Goal: Information Seeking & Learning: Learn about a topic

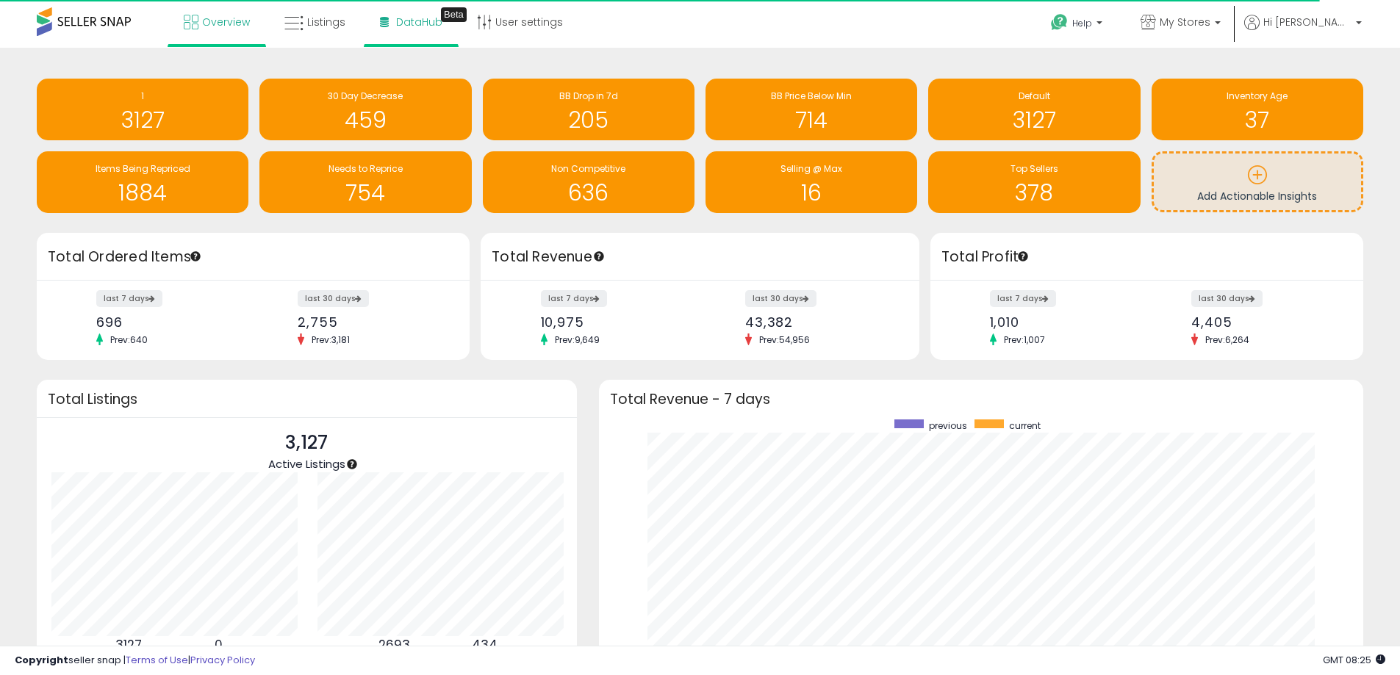
scroll to position [734617, 734160]
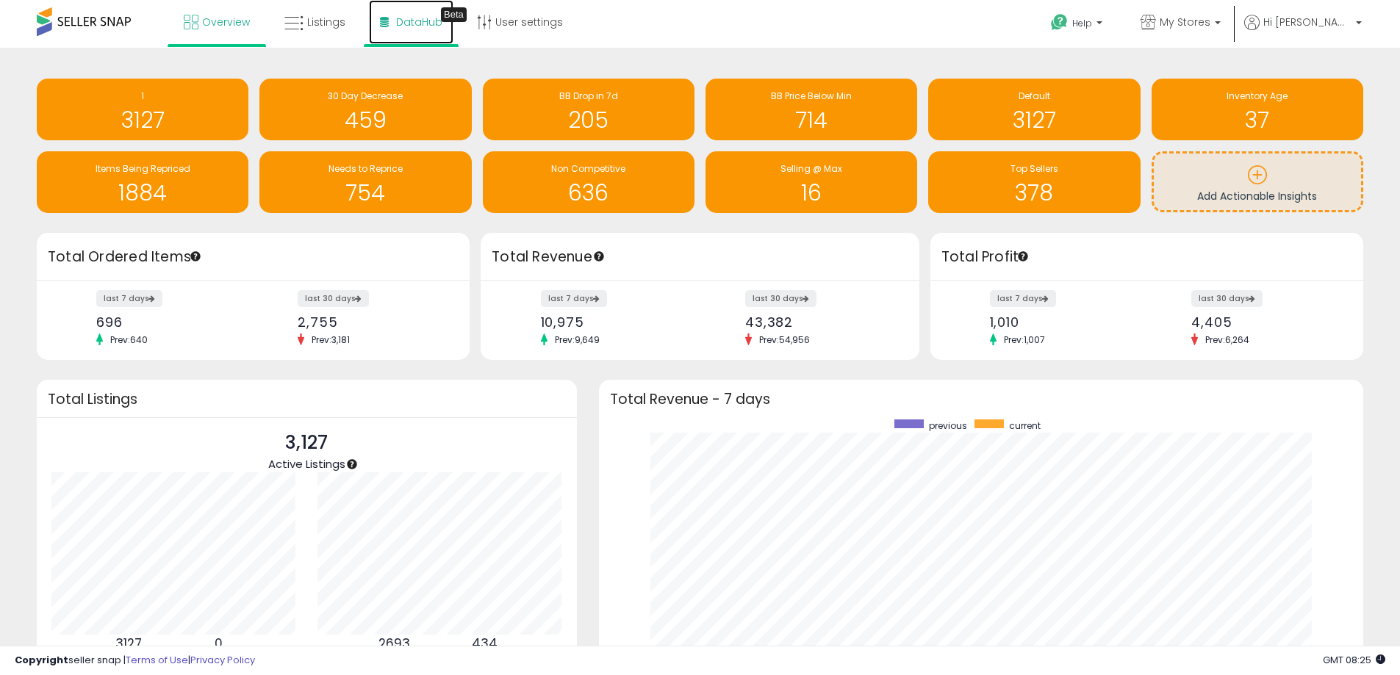
click at [426, 22] on span "DataHub" at bounding box center [419, 22] width 46 height 15
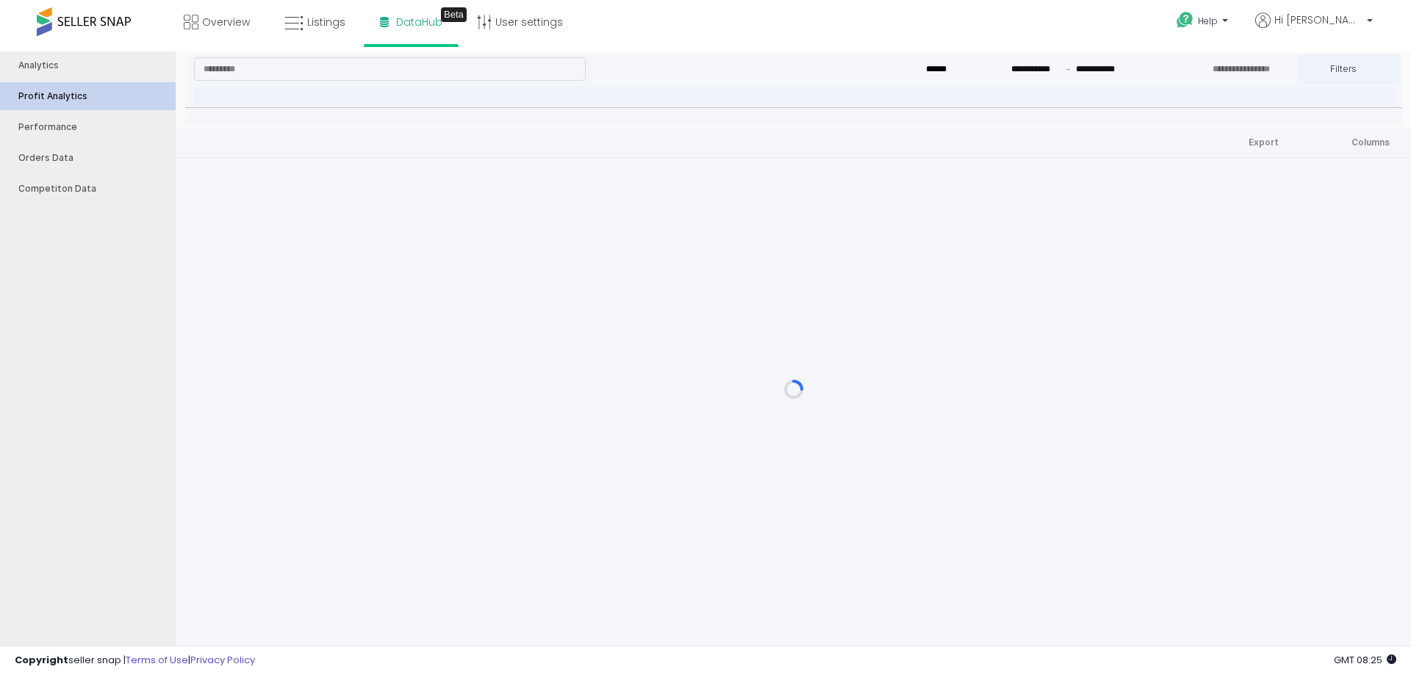
type input "***"
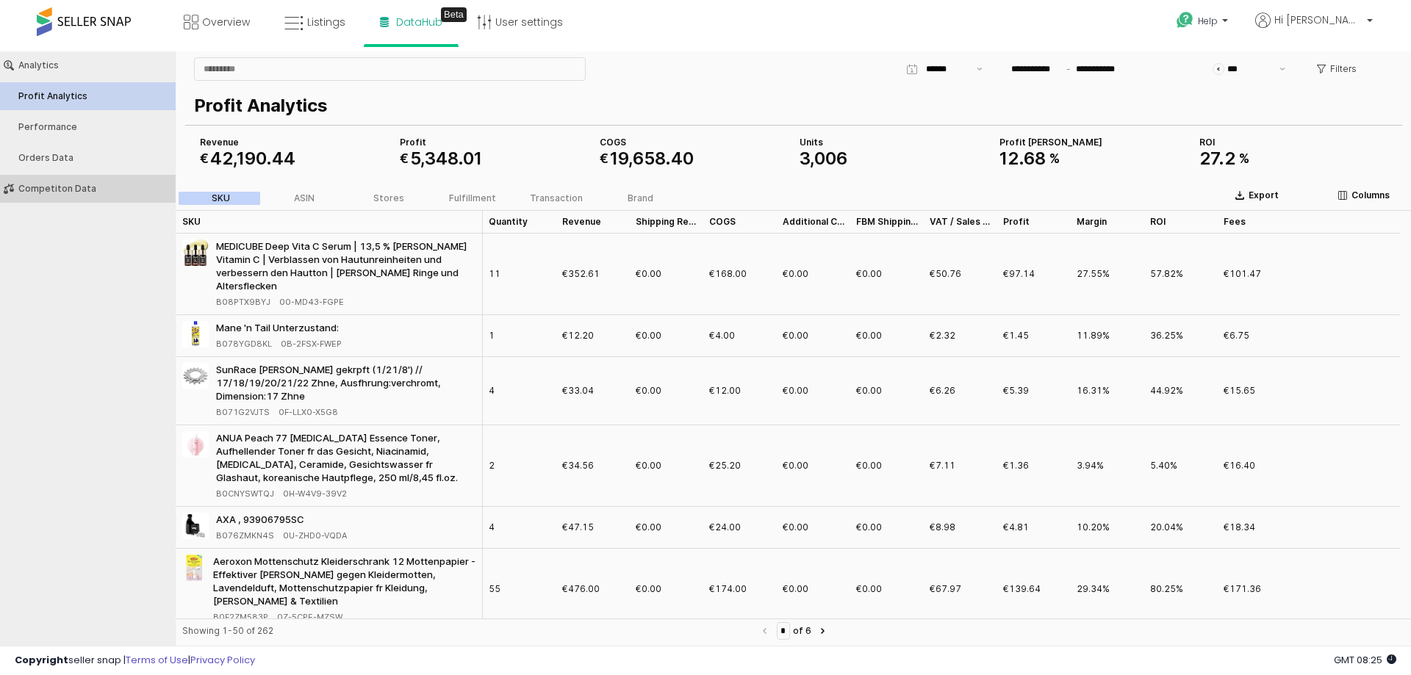
click at [95, 198] on button "Competiton Data" at bounding box center [88, 189] width 186 height 28
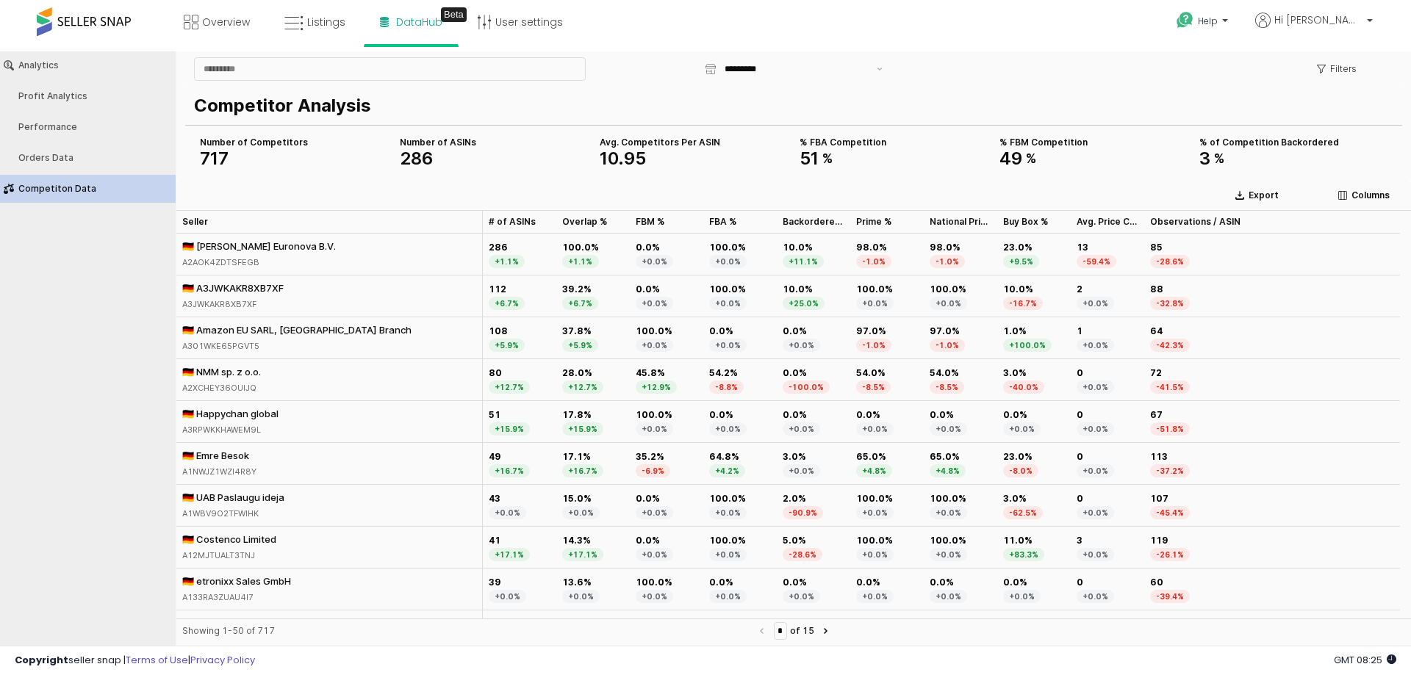
click at [63, 179] on button "Competiton Data" at bounding box center [88, 189] width 186 height 28
click at [64, 162] on div "Orders Data" at bounding box center [95, 158] width 154 height 10
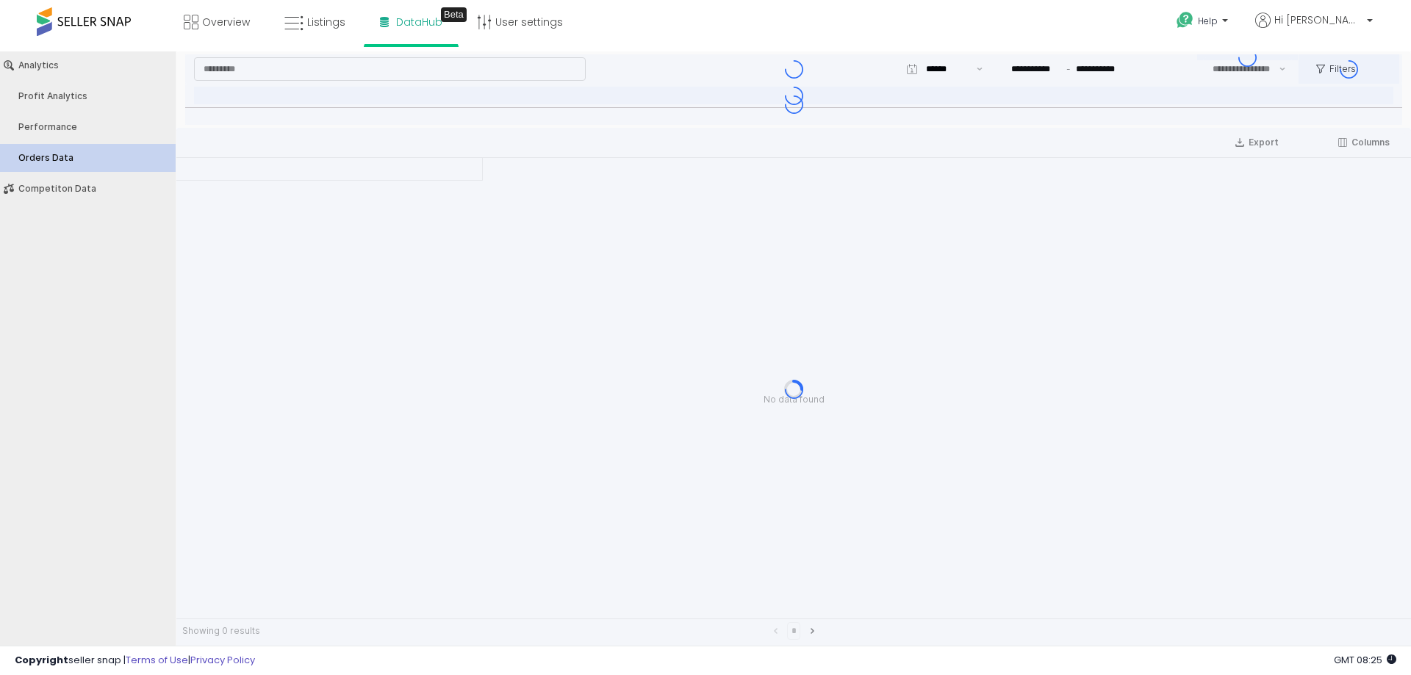
type input "***"
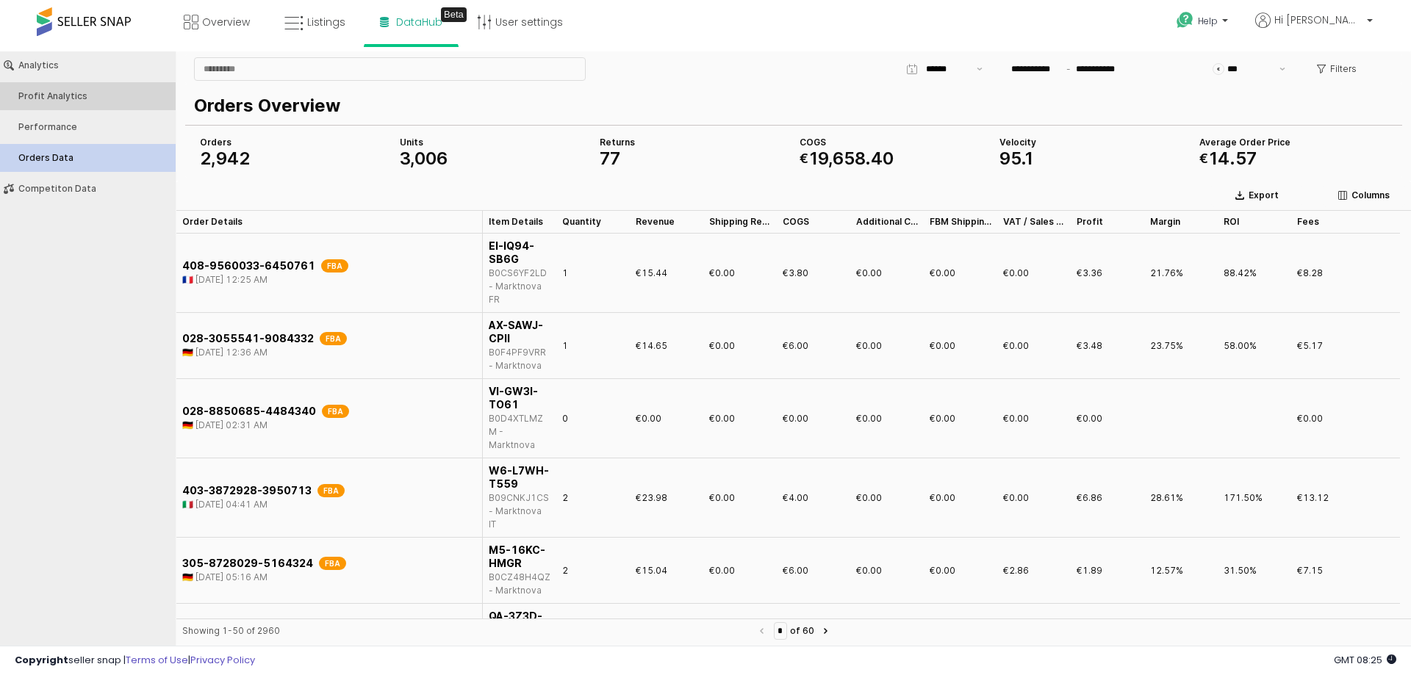
click at [65, 87] on button "Profit Analytics" at bounding box center [88, 96] width 186 height 28
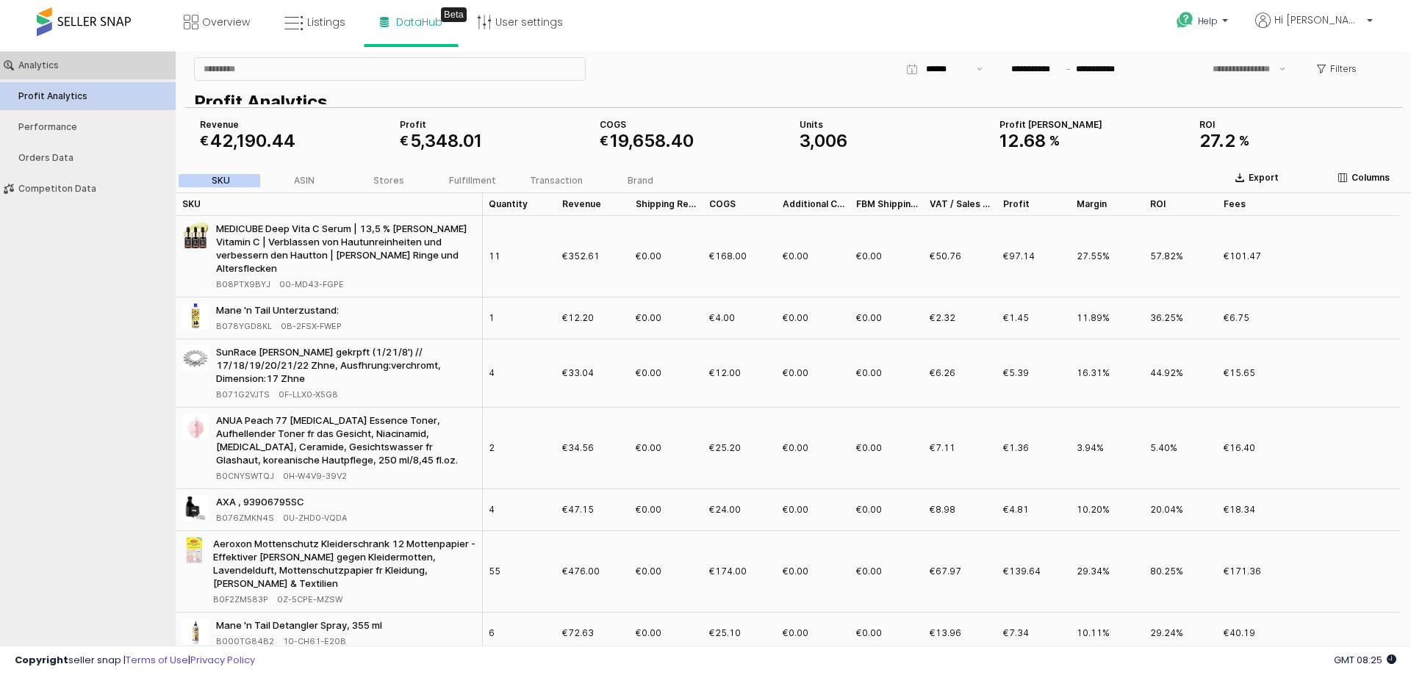
type input "***"
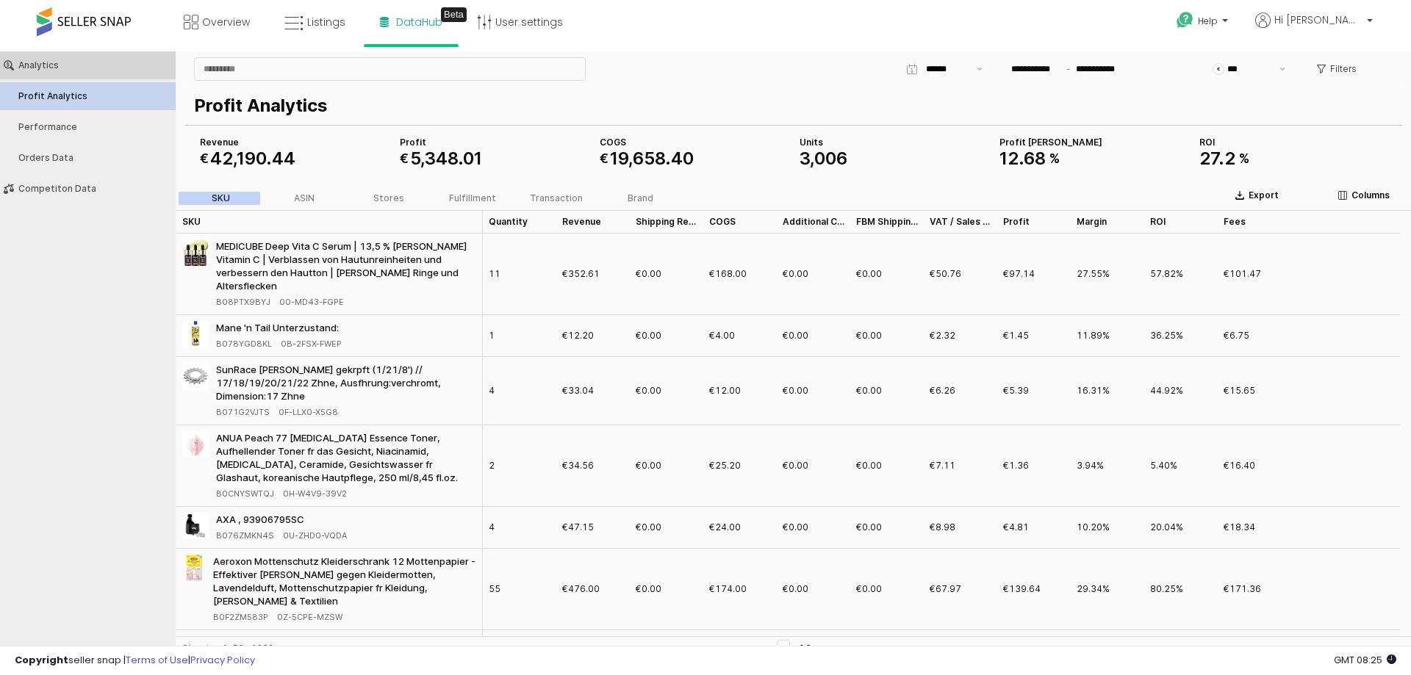
click at [60, 65] on div "Analytics" at bounding box center [95, 65] width 154 height 10
click at [55, 64] on div "Analytics" at bounding box center [95, 65] width 154 height 10
click at [87, 132] on button "Performance" at bounding box center [88, 127] width 186 height 28
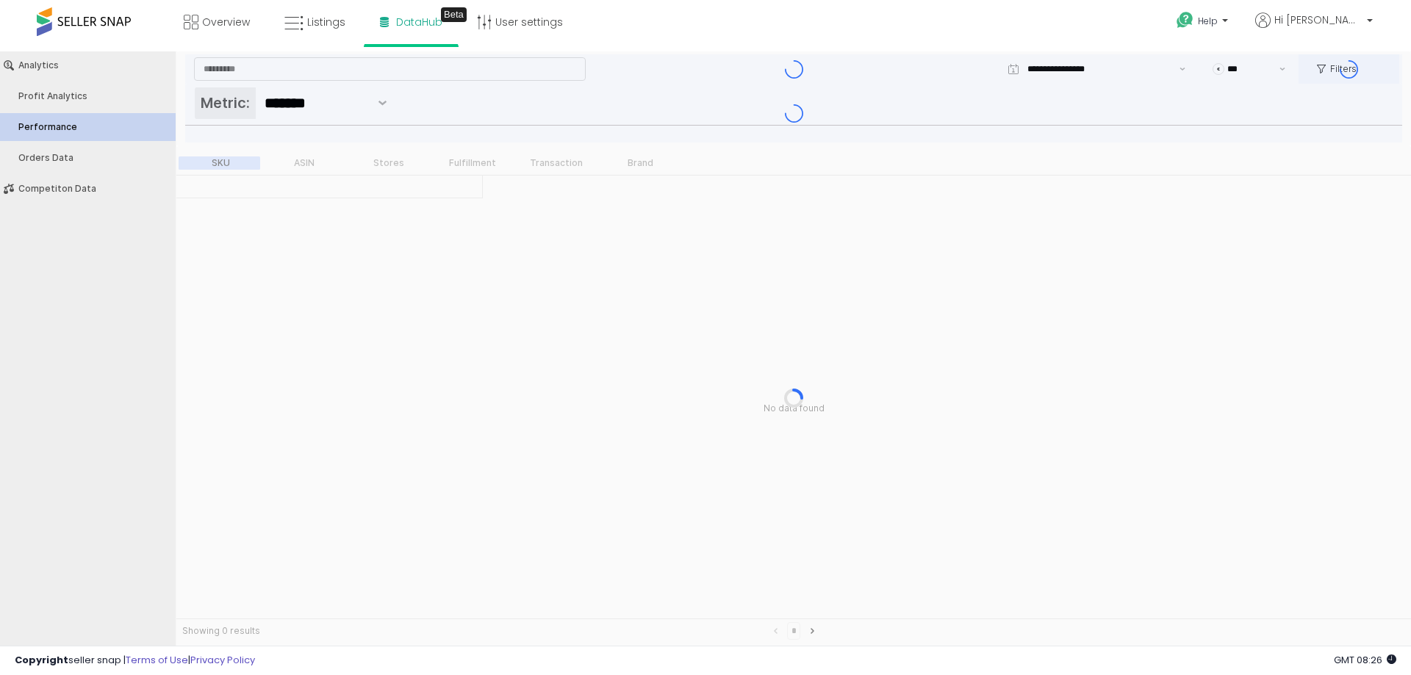
type input "***"
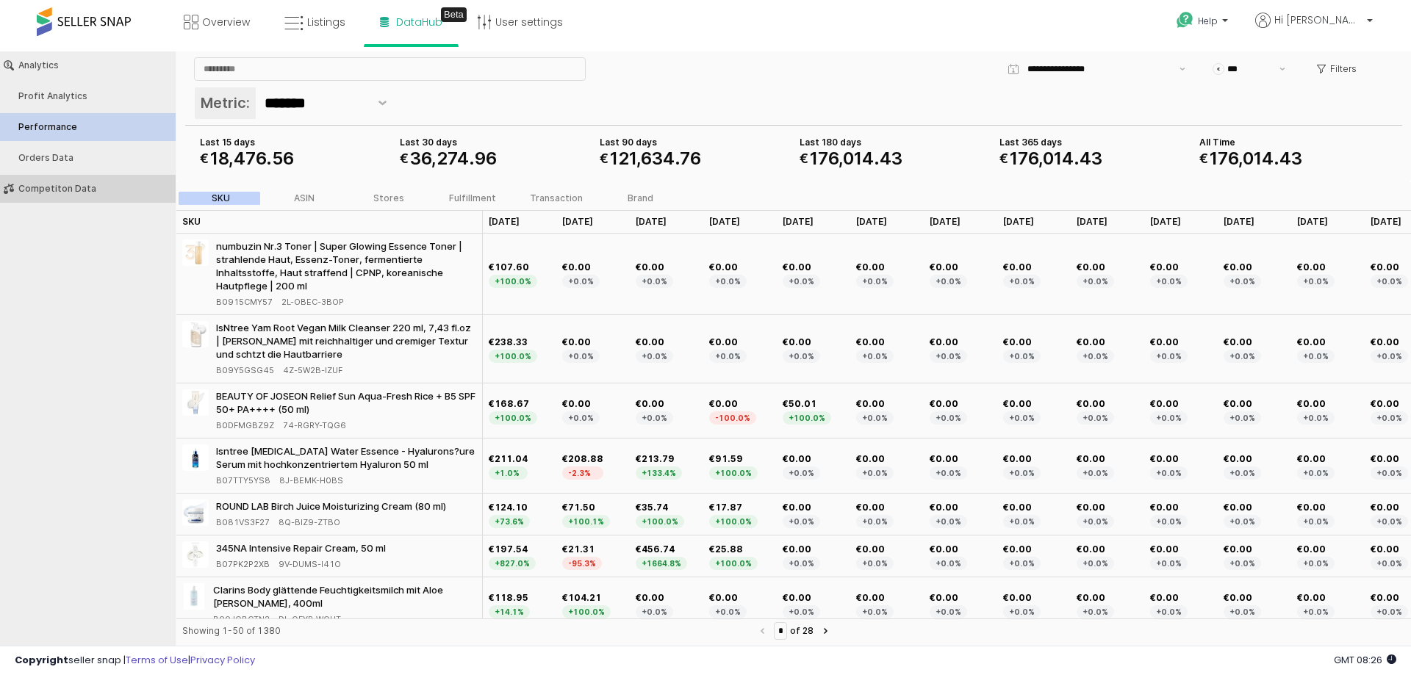
click at [63, 192] on div "Competiton Data" at bounding box center [95, 189] width 154 height 10
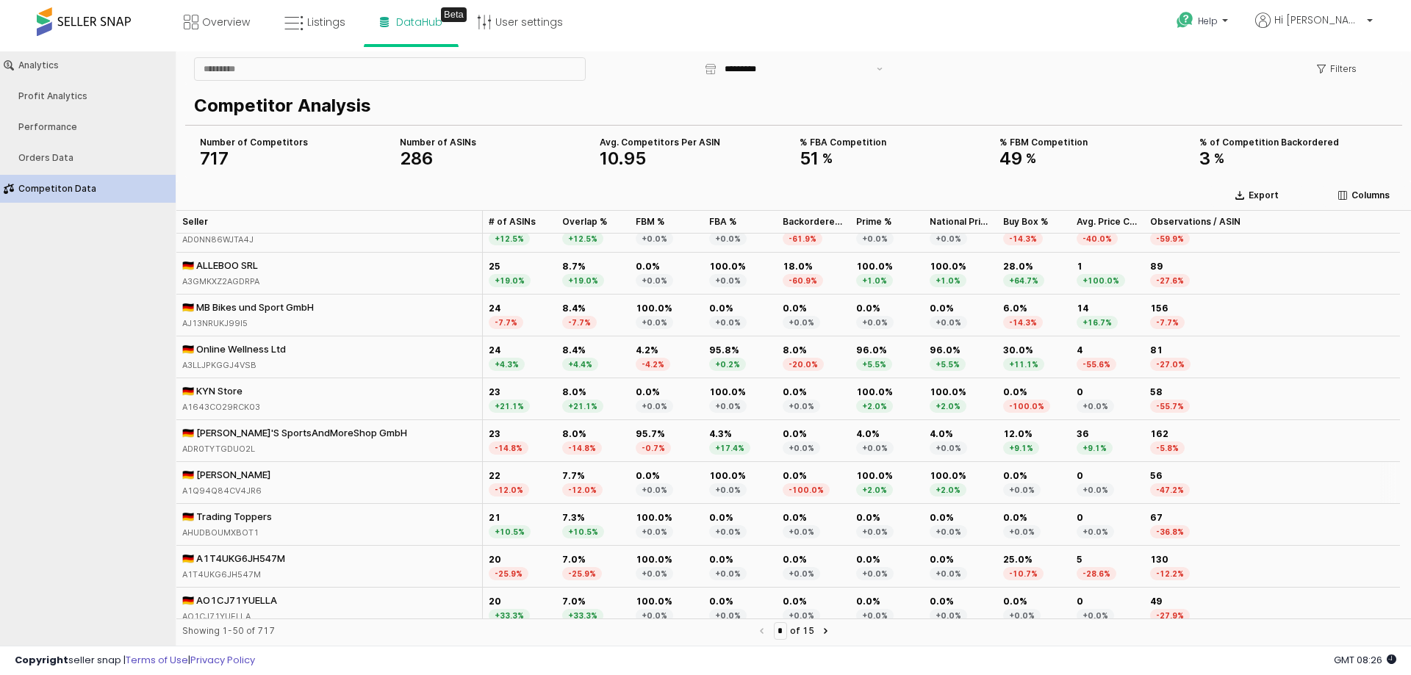
scroll to position [882, 0]
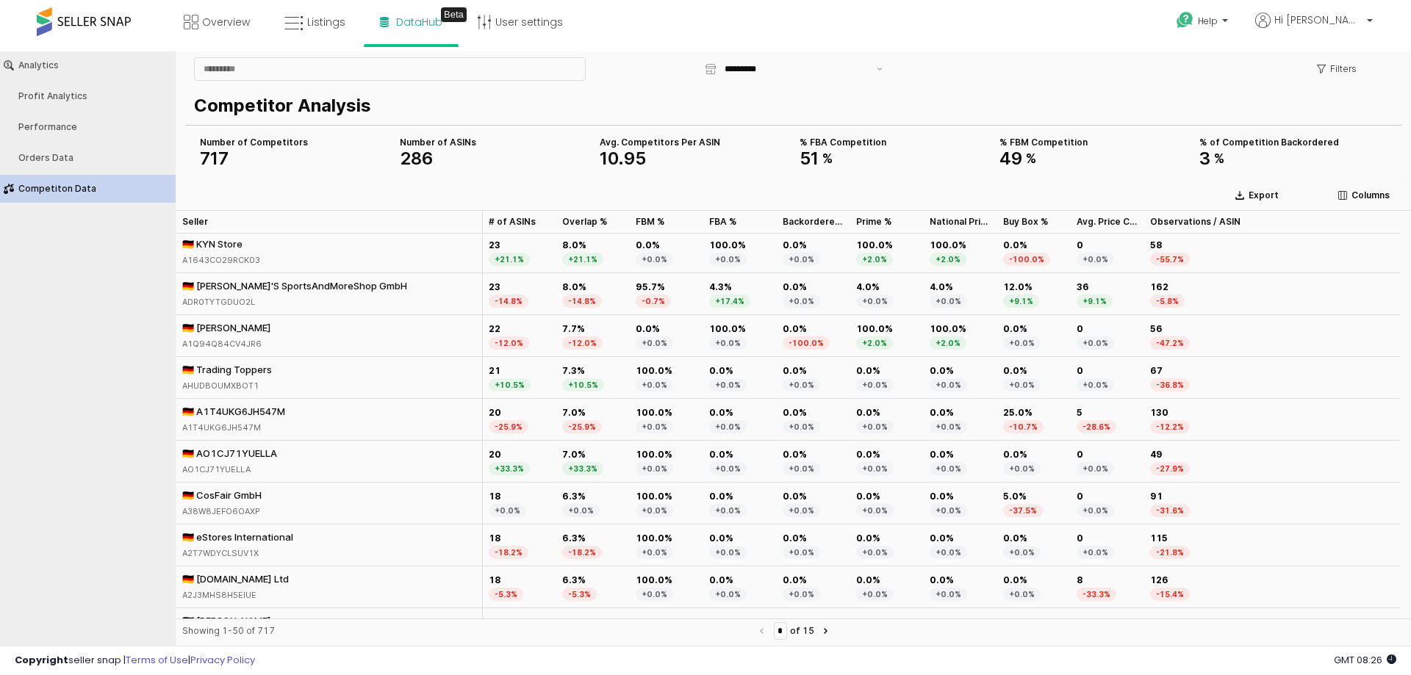
click at [262, 331] on div "🇩🇪 [PERSON_NAME]" at bounding box center [226, 327] width 89 height 13
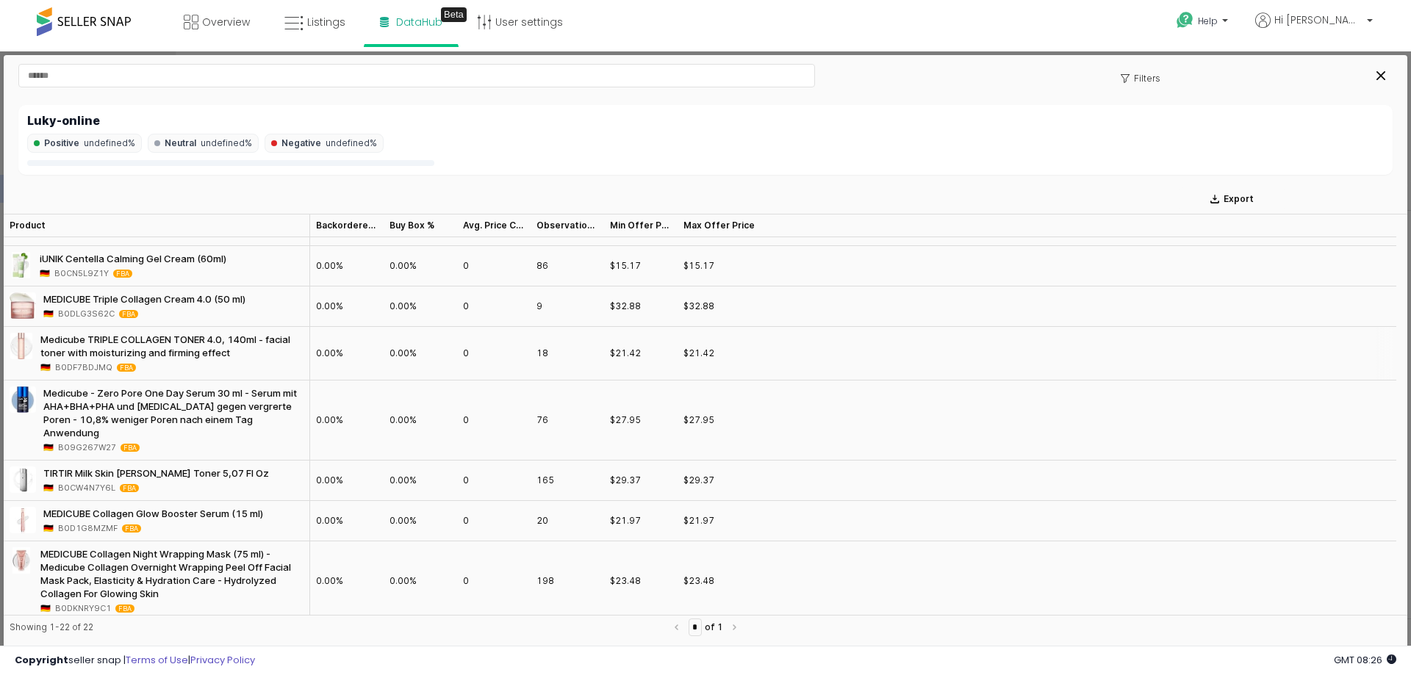
scroll to position [881, 0]
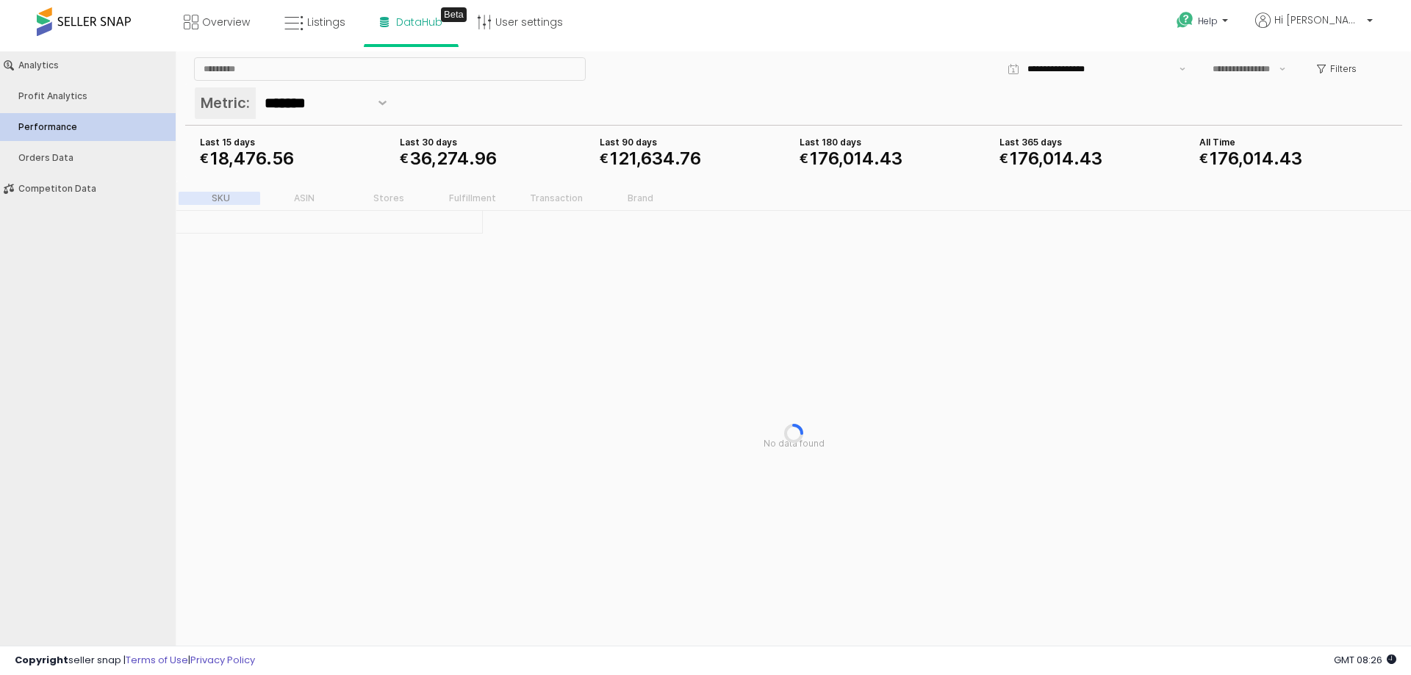
type input "***"
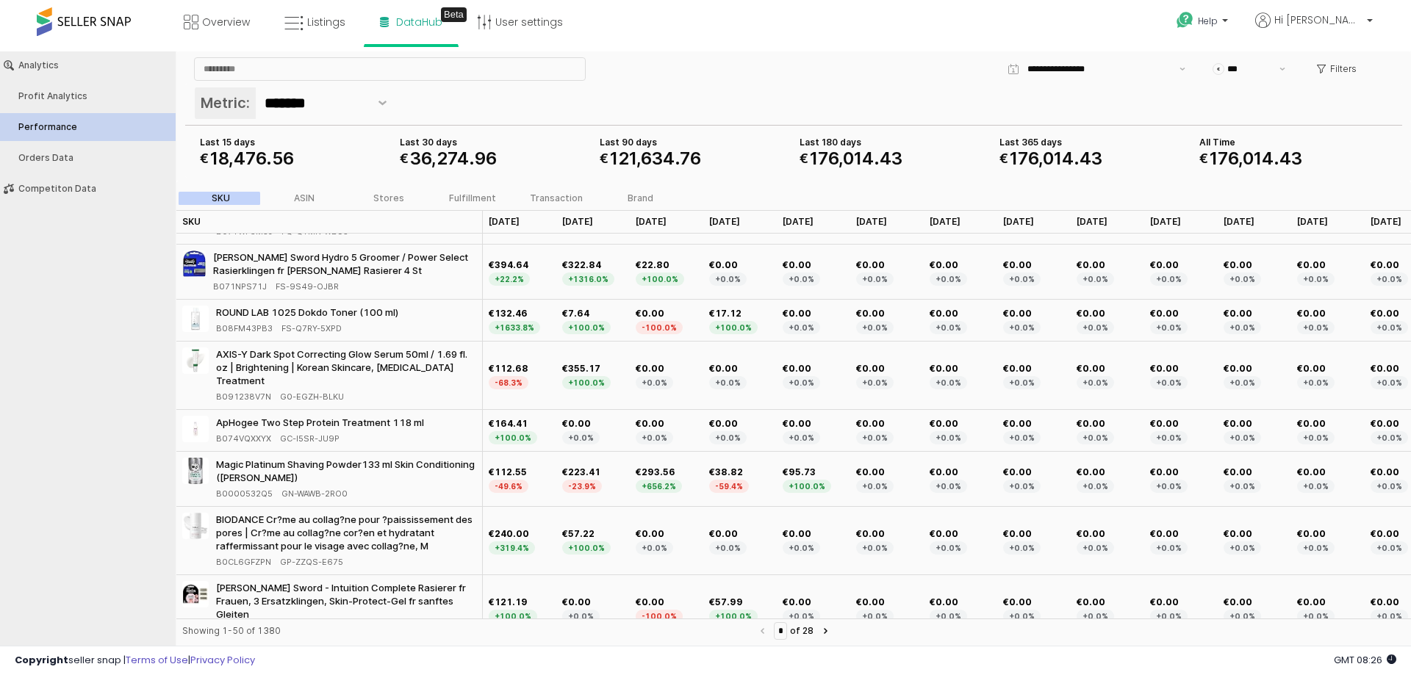
scroll to position [808, 0]
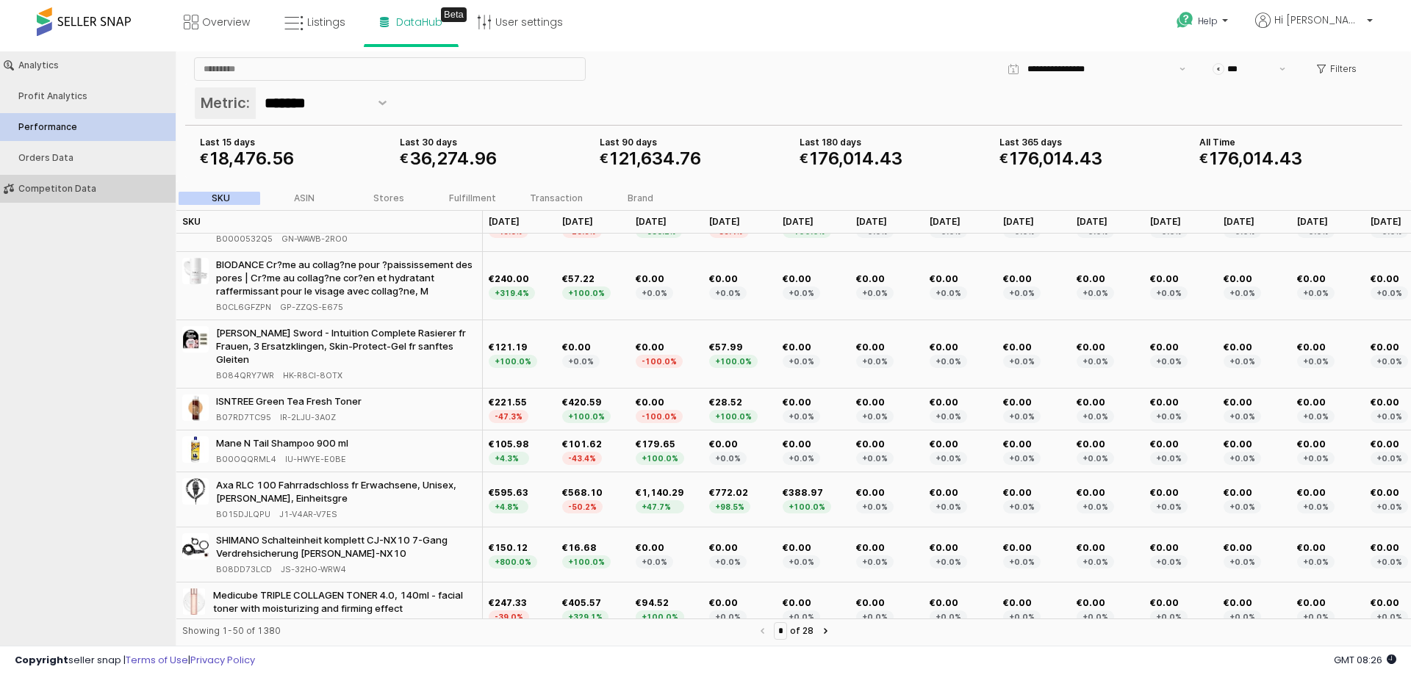
click at [68, 196] on button "Competiton Data" at bounding box center [88, 189] width 186 height 28
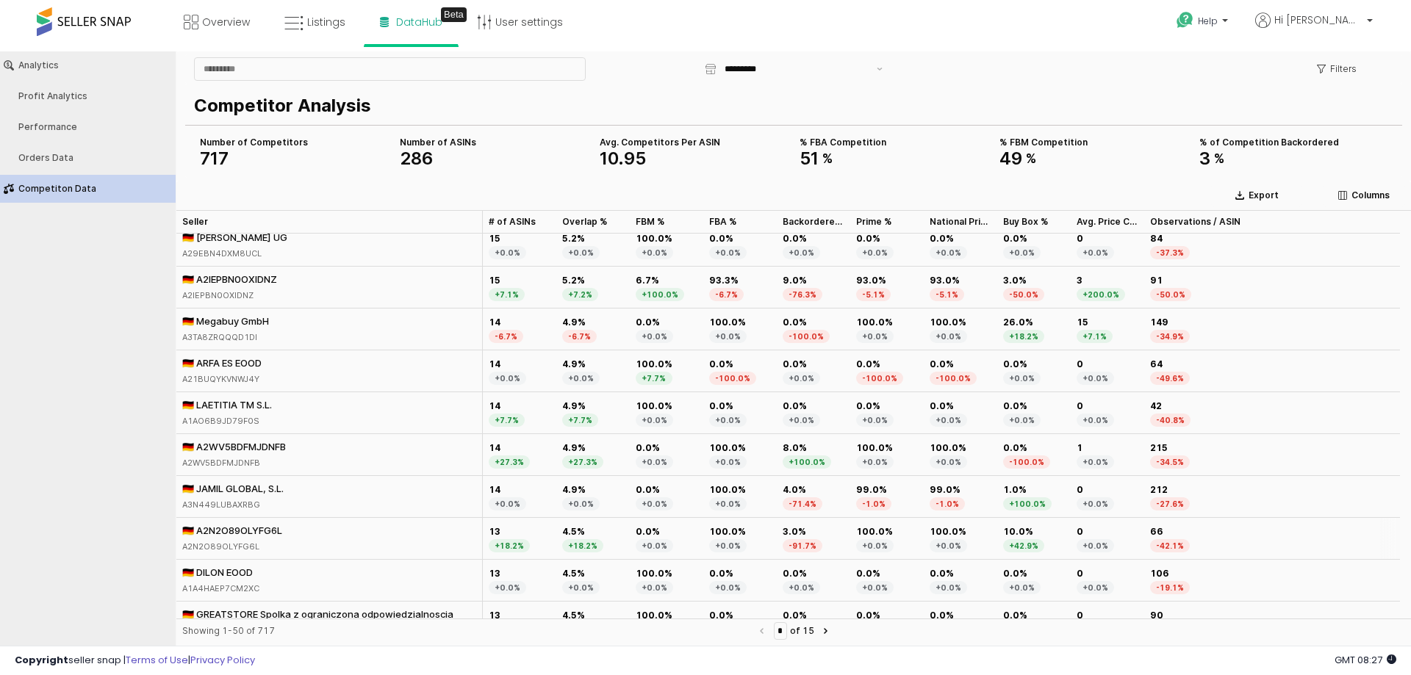
scroll to position [1709, 0]
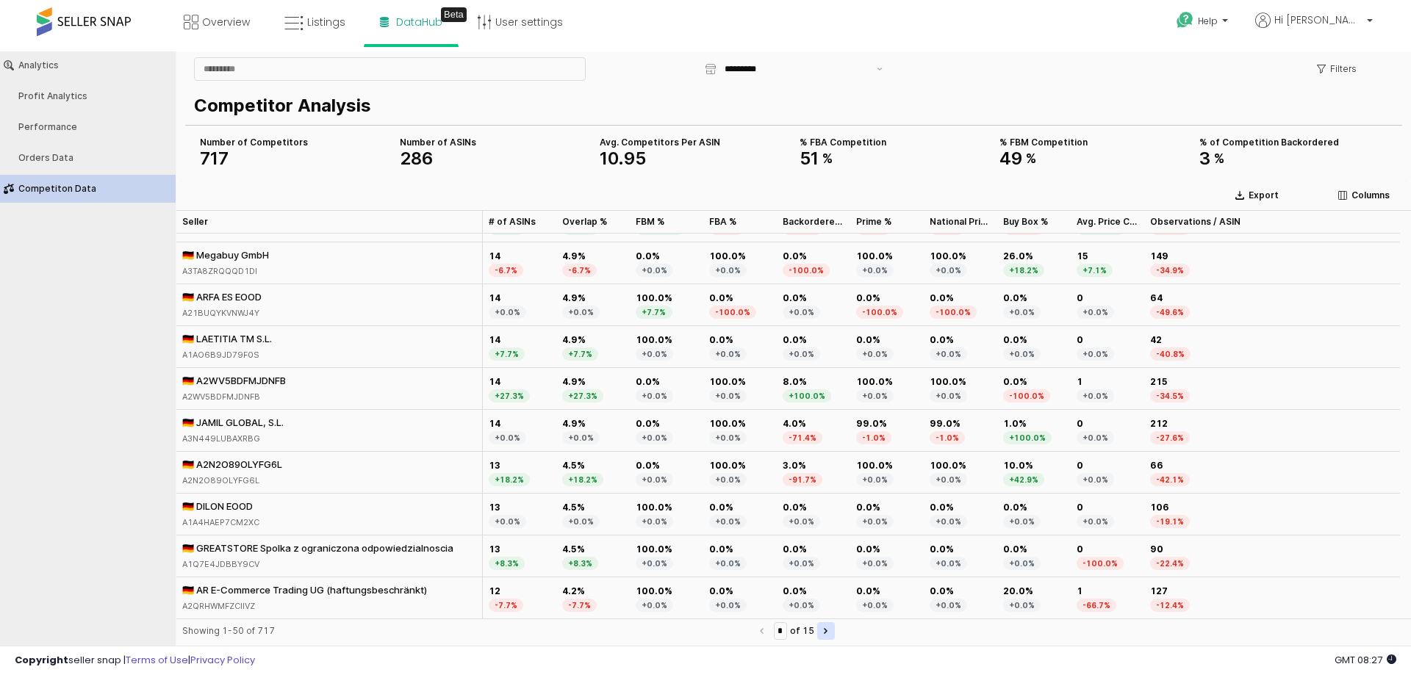
click at [827, 633] on icon "Next page" at bounding box center [826, 631] width 2 height 4
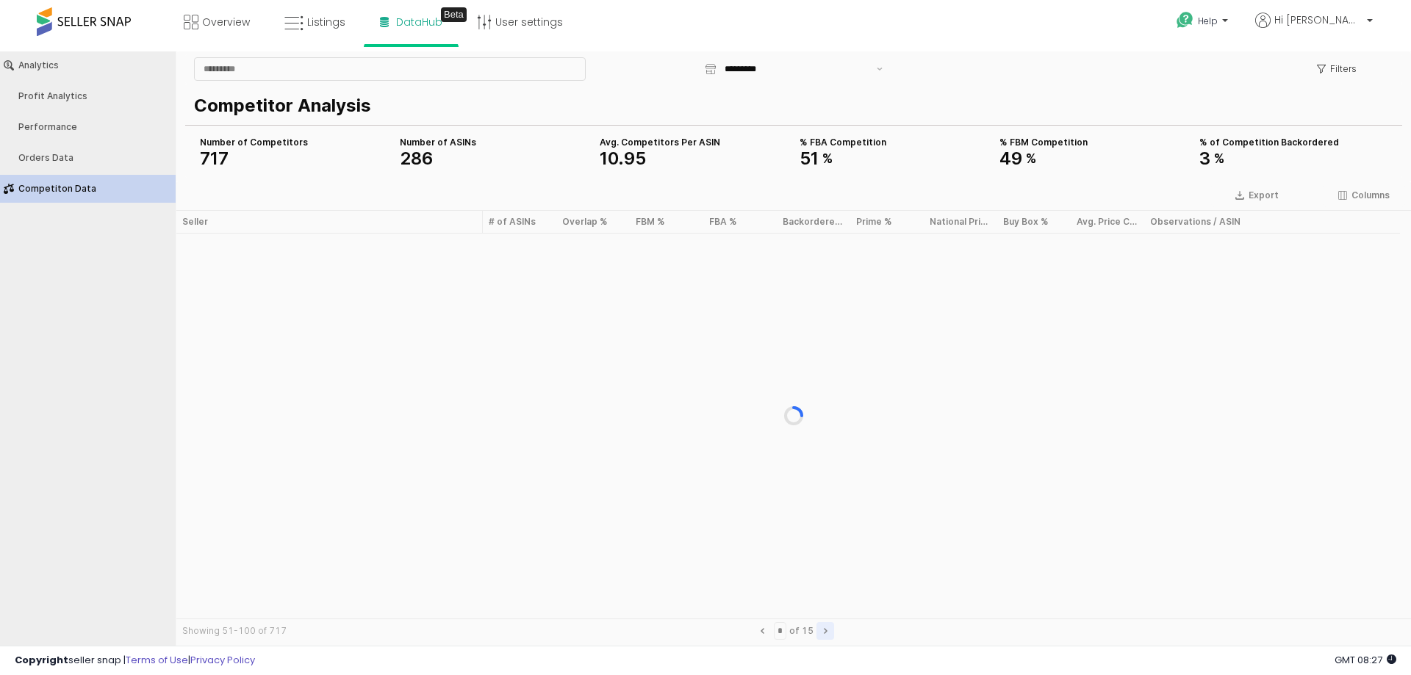
scroll to position [0, 0]
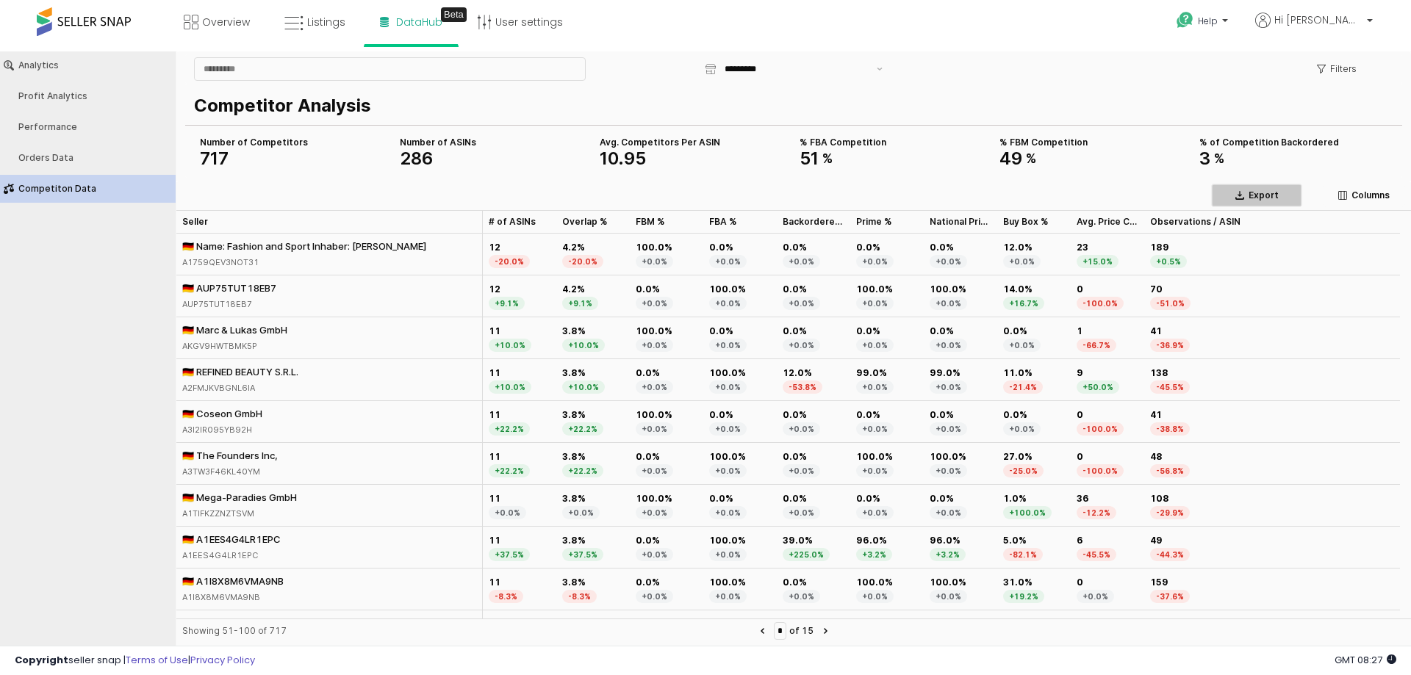
click at [1249, 195] on p "Export" at bounding box center [1264, 196] width 30 height 12
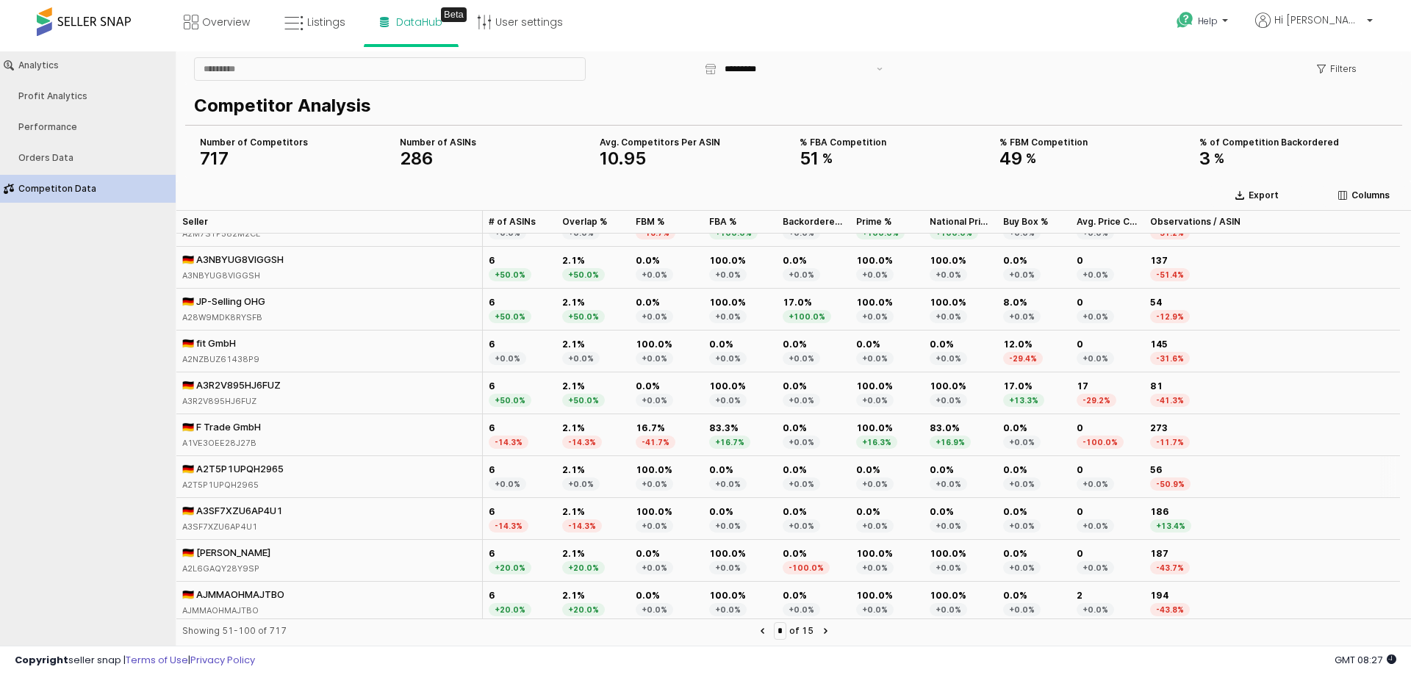
scroll to position [1709, 0]
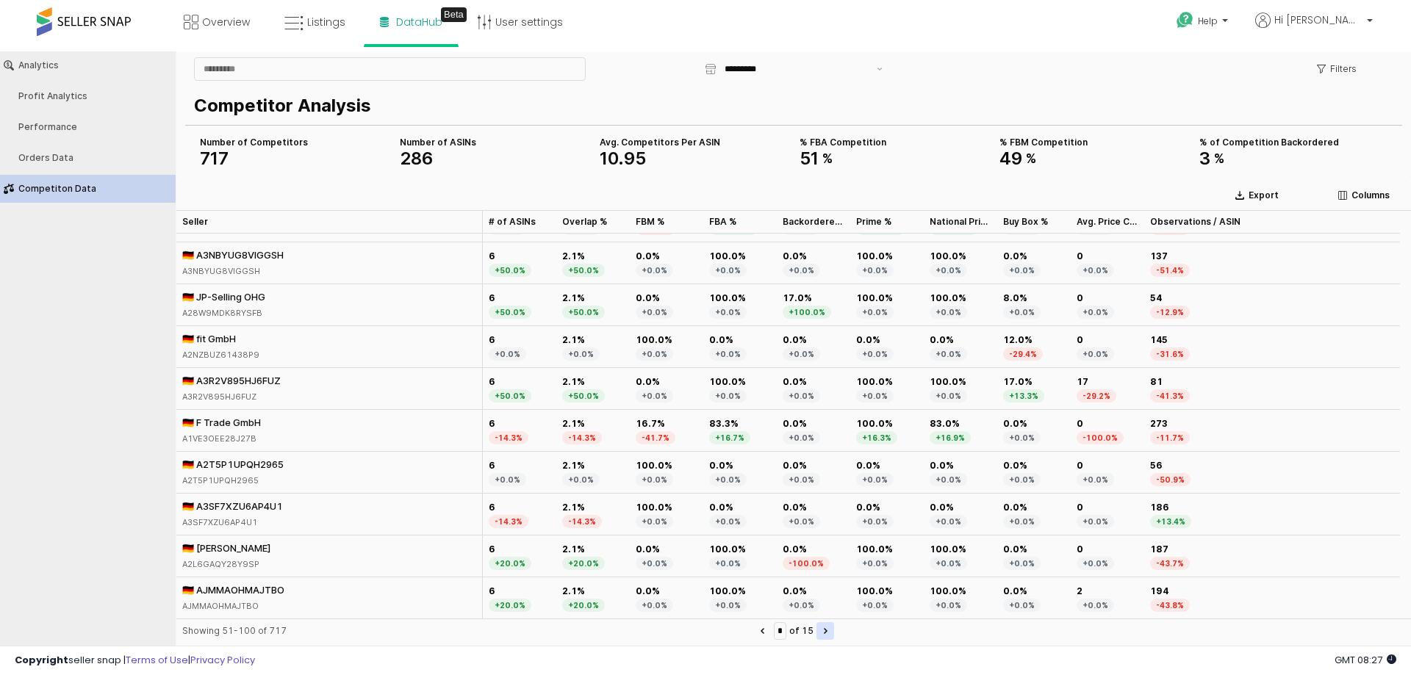
click at [834, 638] on button "Next page" at bounding box center [825, 631] width 18 height 18
type input "*"
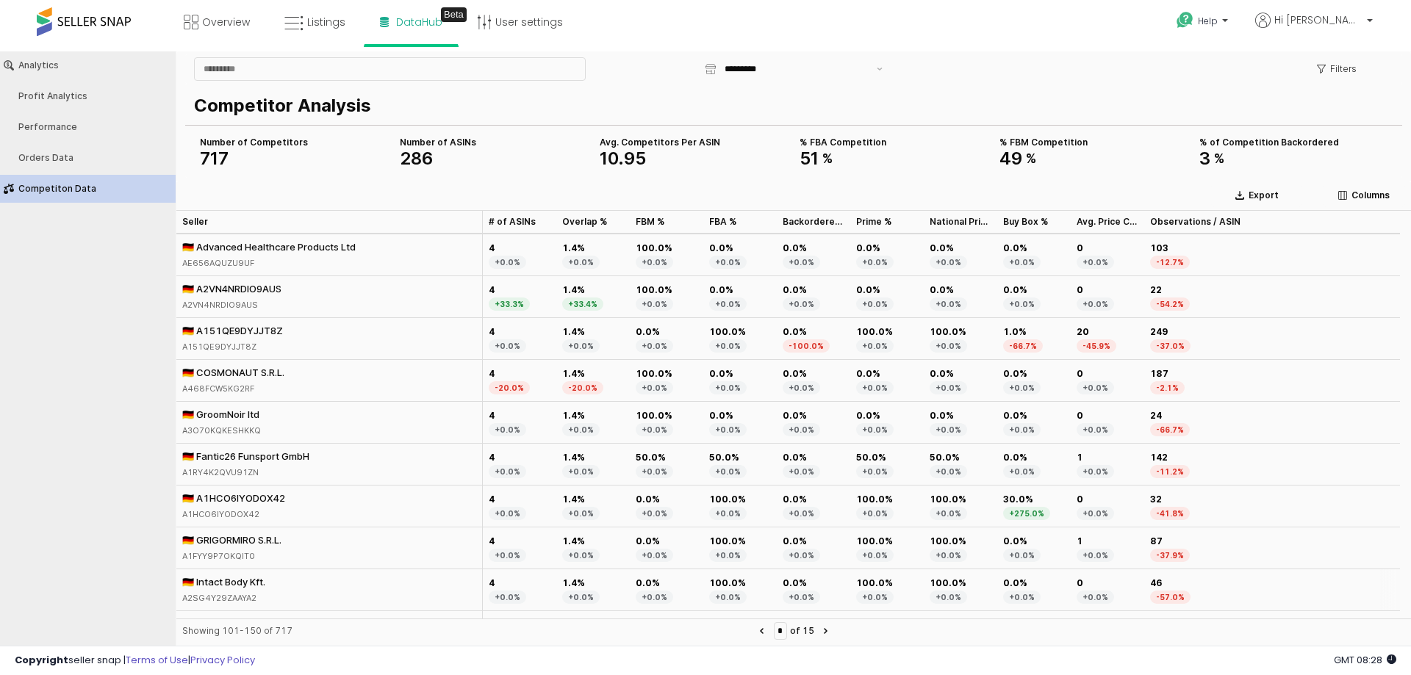
scroll to position [1396, 0]
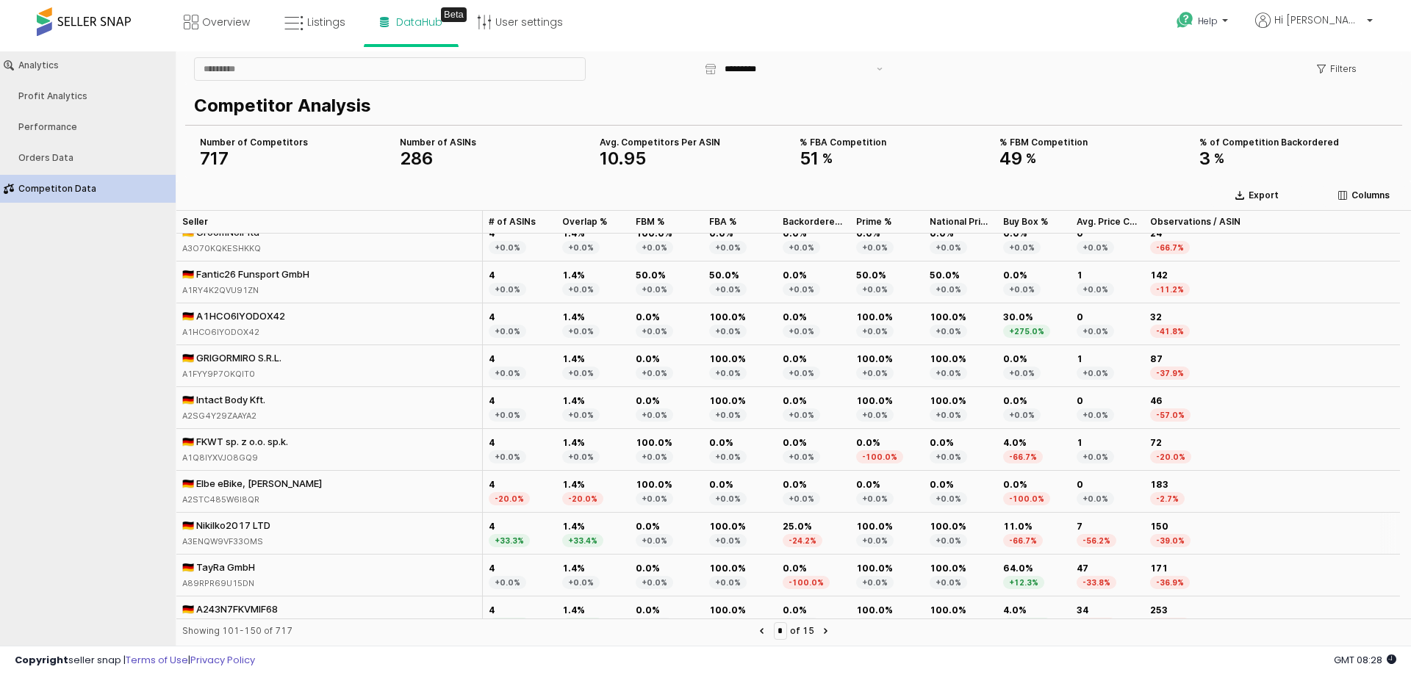
click at [243, 527] on div "🇩🇪 Nikilko2017 LTD" at bounding box center [226, 525] width 88 height 13
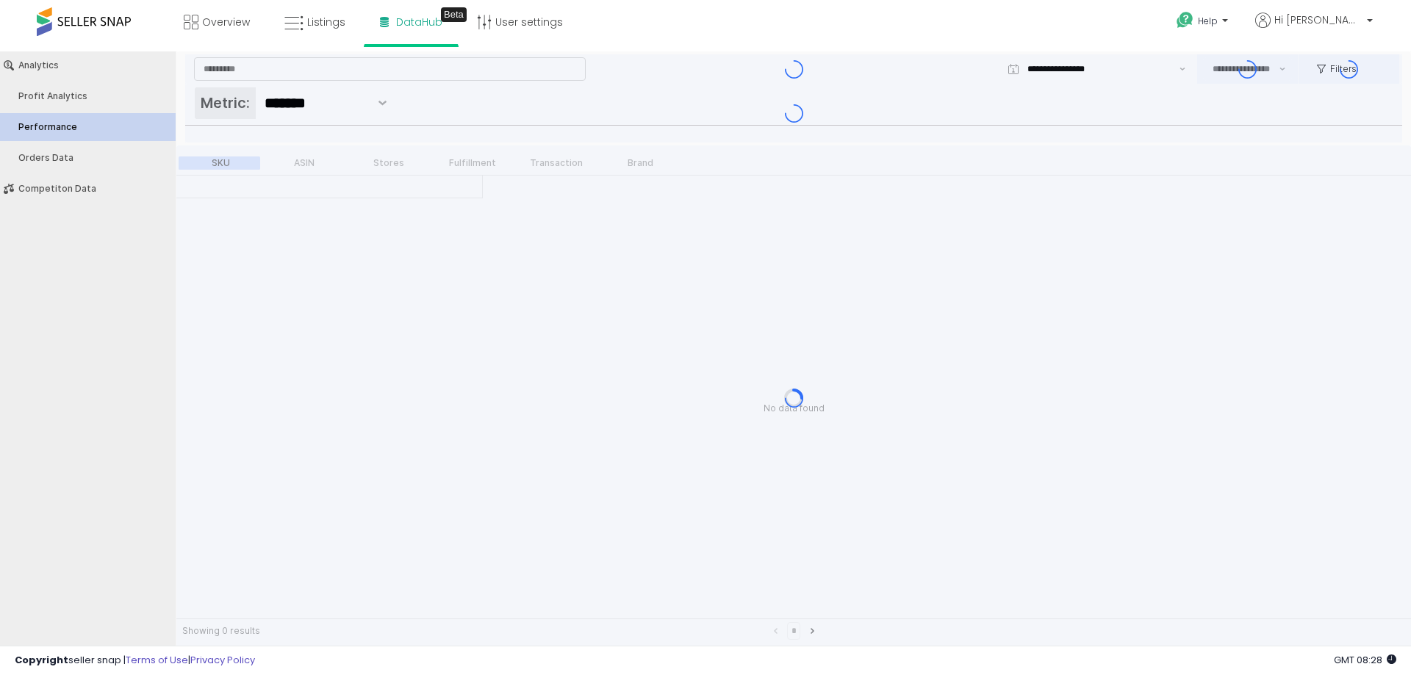
type input "***"
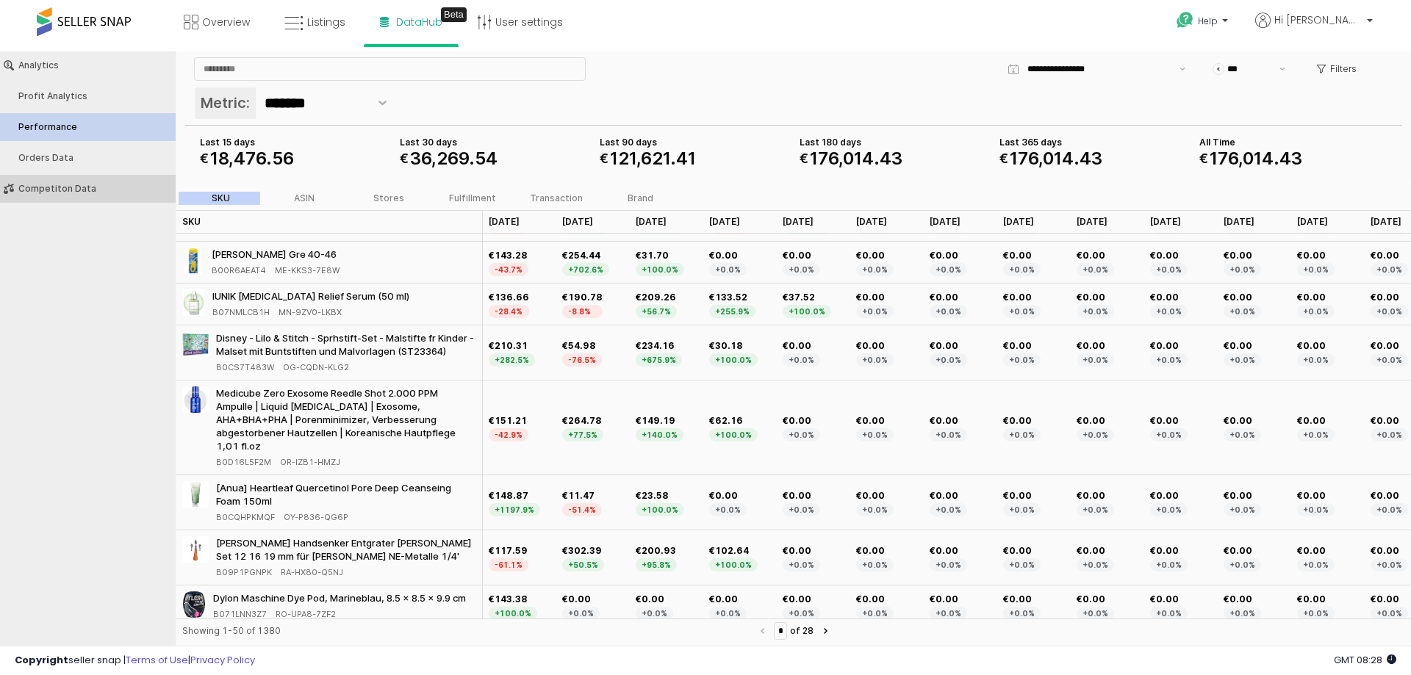
click at [55, 192] on div "Competiton Data" at bounding box center [95, 189] width 154 height 10
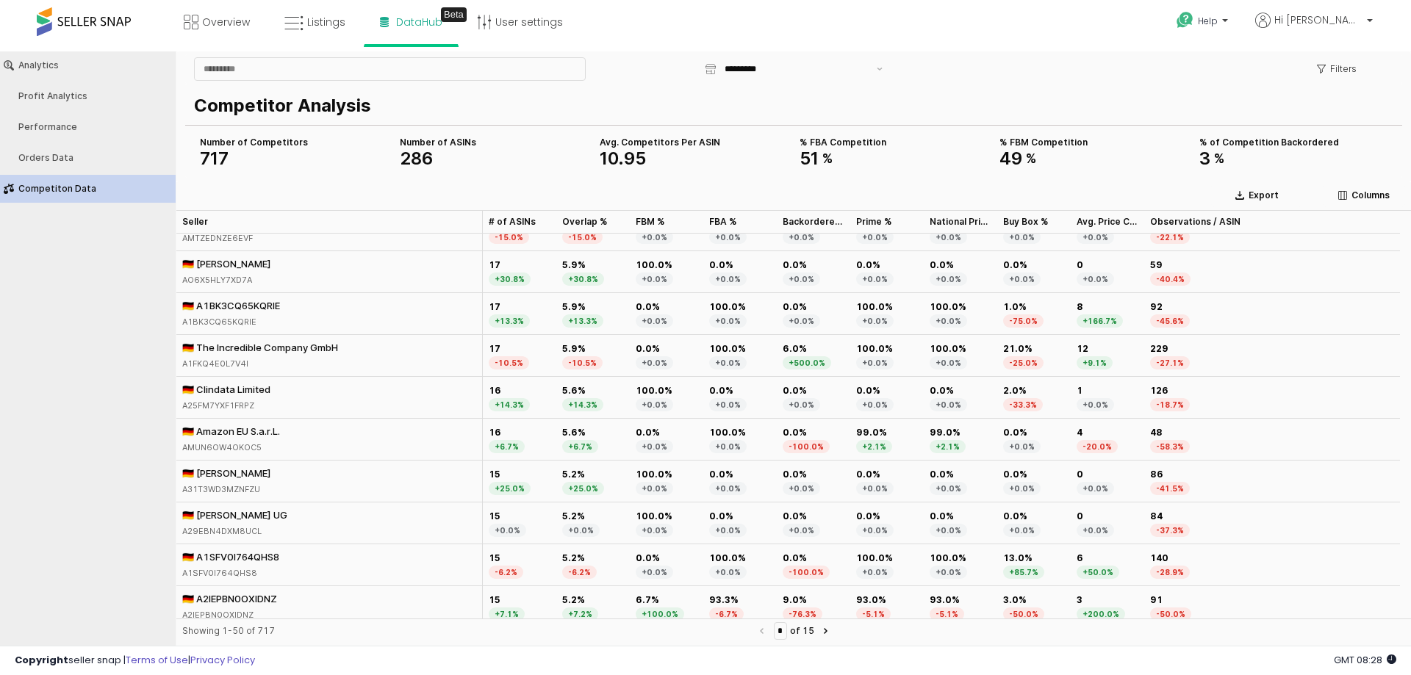
scroll to position [1709, 0]
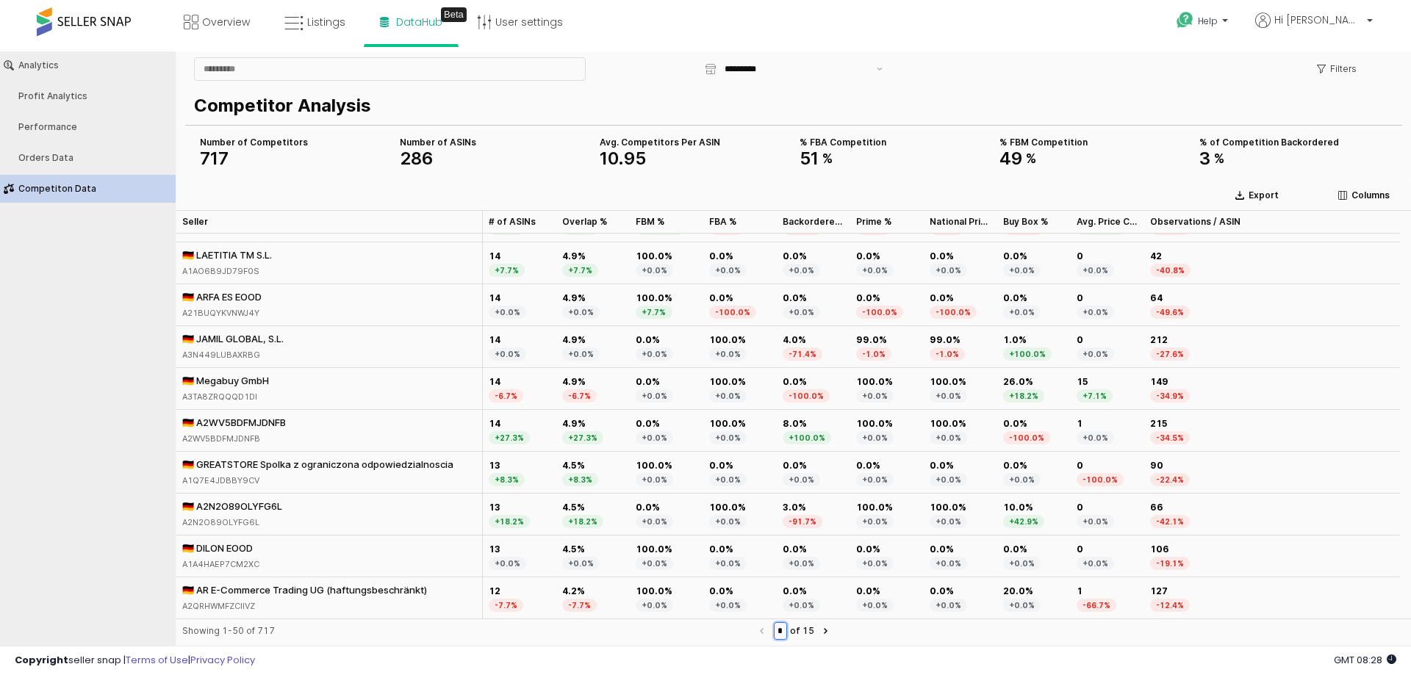
drag, startPoint x: 786, startPoint y: 631, endPoint x: 769, endPoint y: 631, distance: 16.2
click at [775, 631] on input "*" at bounding box center [781, 631] width 12 height 16
click at [831, 628] on button "Next page" at bounding box center [826, 631] width 18 height 18
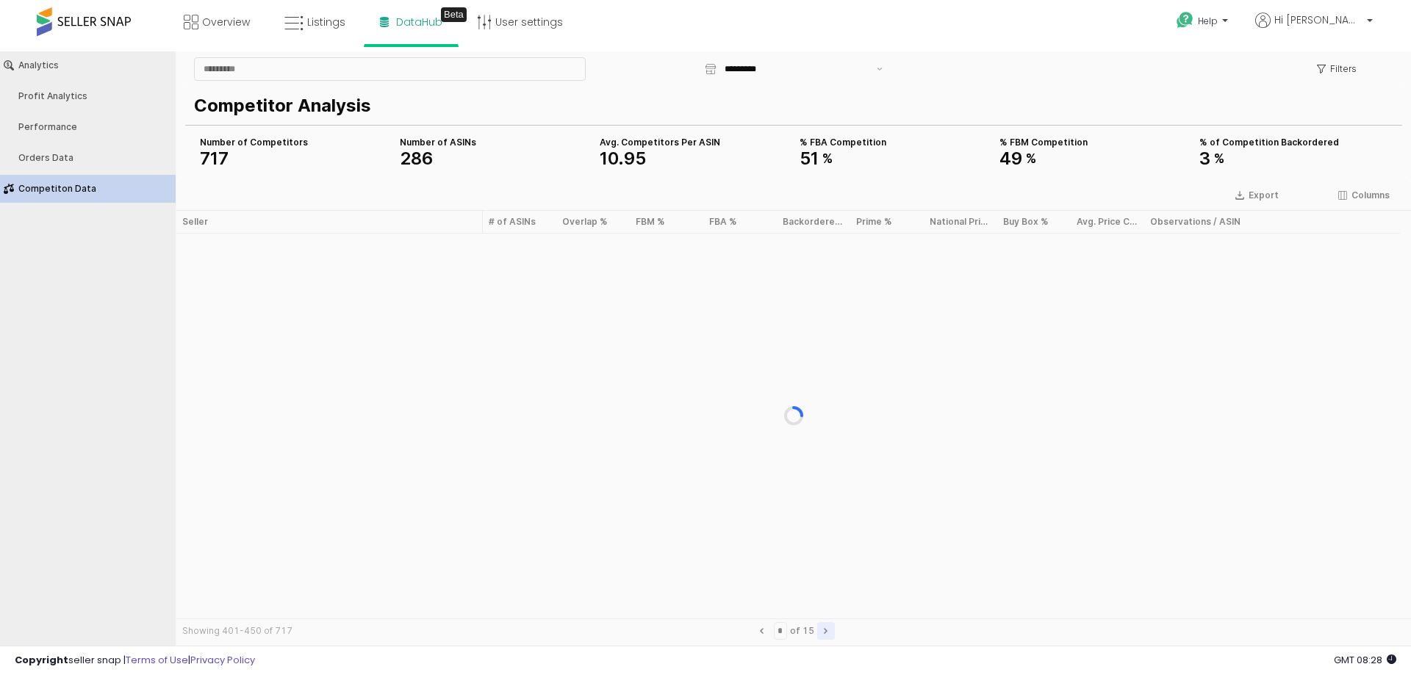
type input "*"
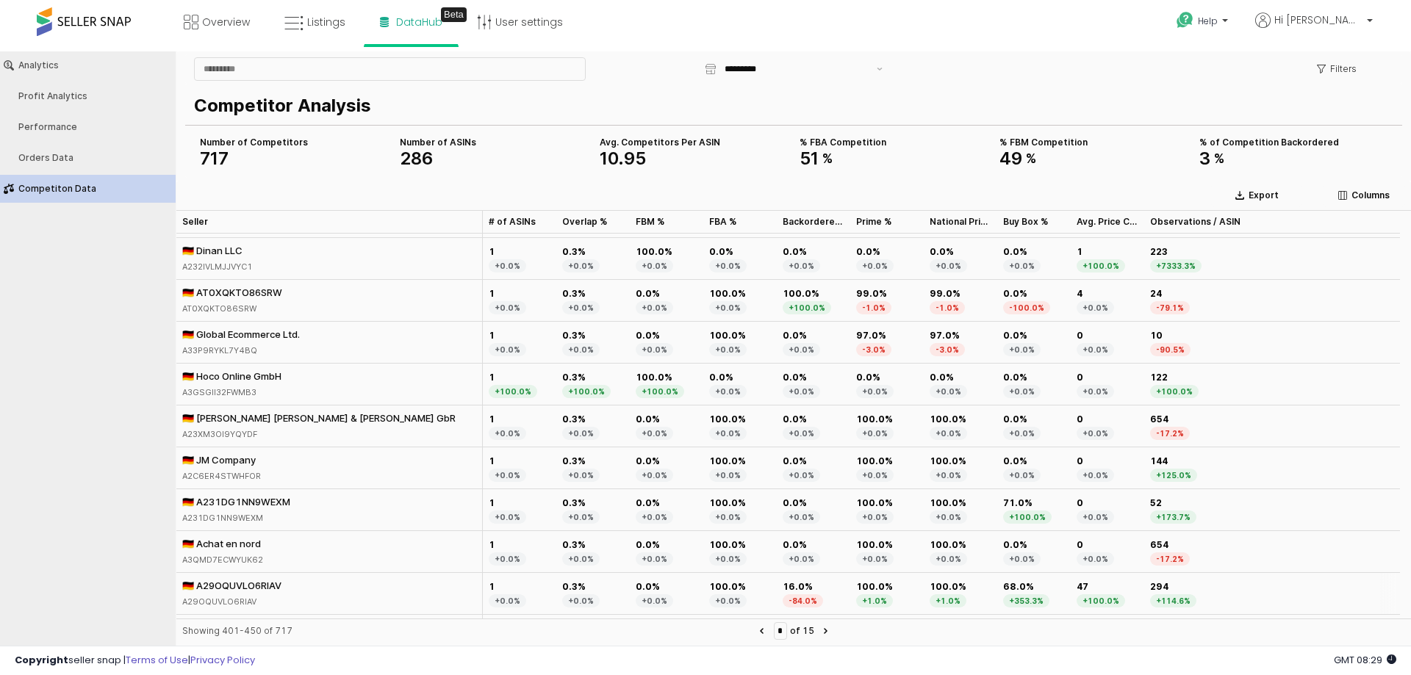
scroll to position [1722, 0]
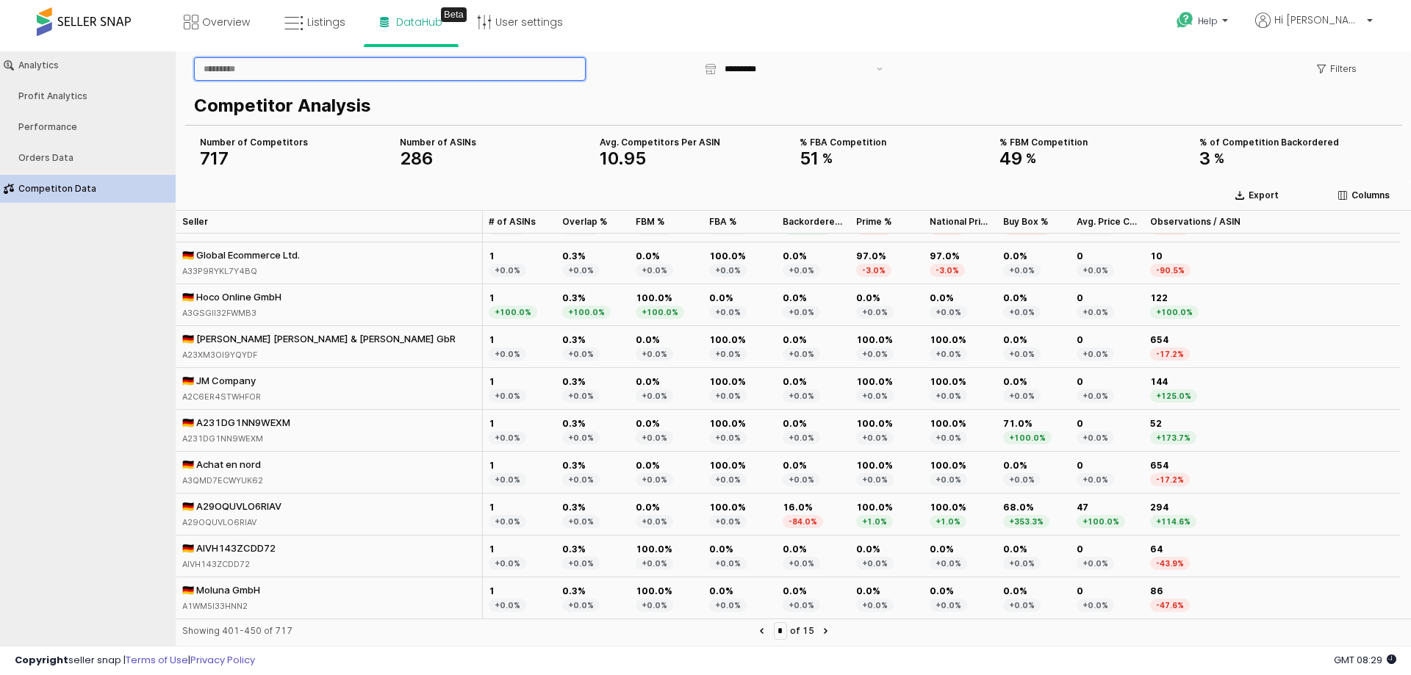
click at [354, 65] on input "App Frame" at bounding box center [390, 69] width 390 height 22
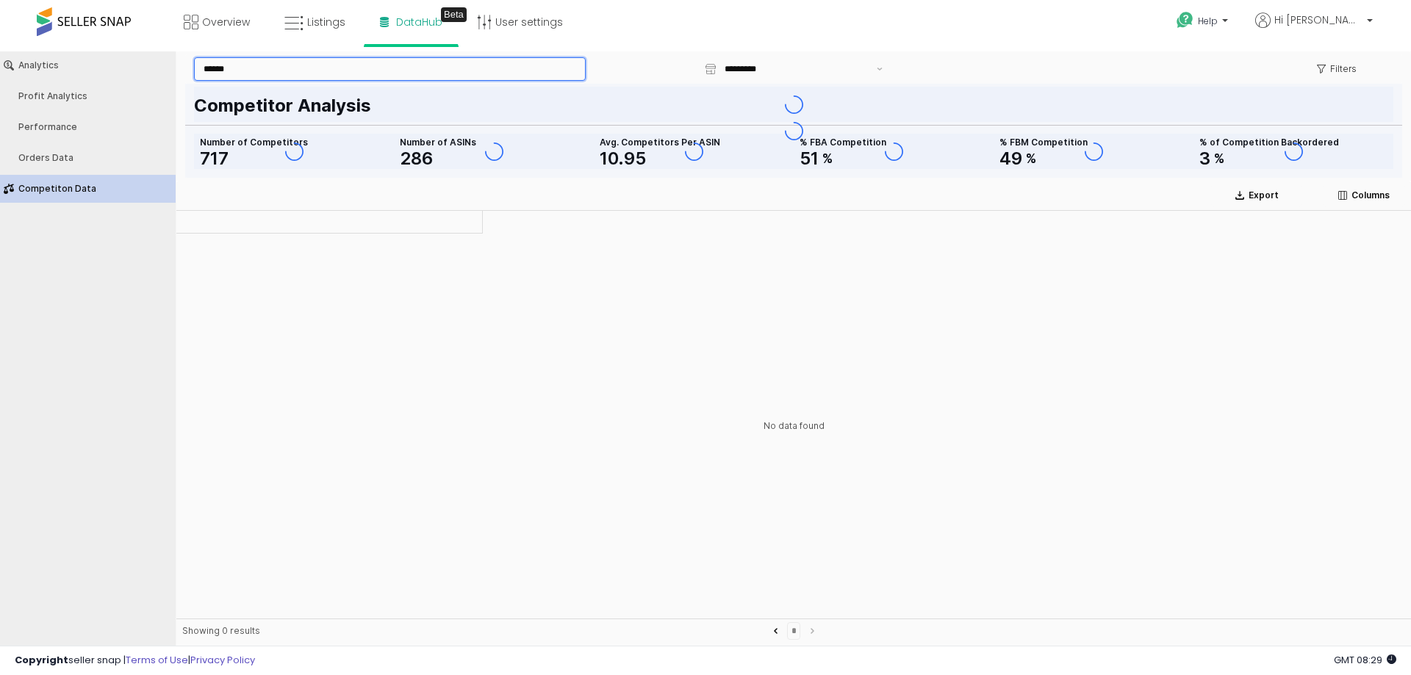
scroll to position [0, 0]
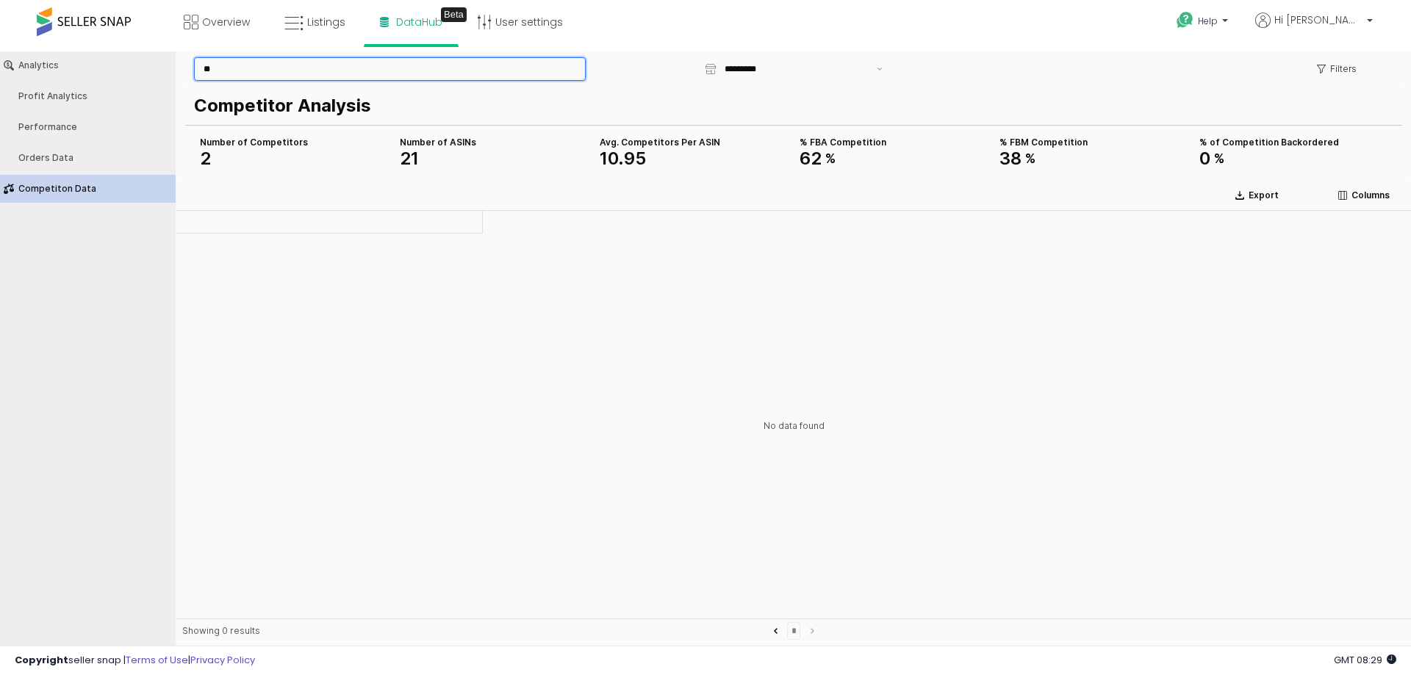
type input "*"
type input "*******"
